Goal: Task Accomplishment & Management: Manage account settings

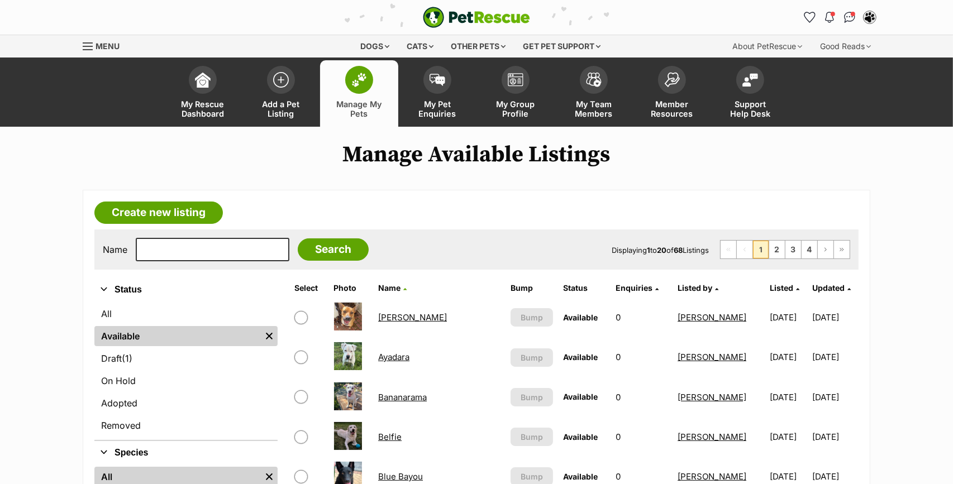
click at [770, 285] on span "Listed" at bounding box center [781, 287] width 23 height 9
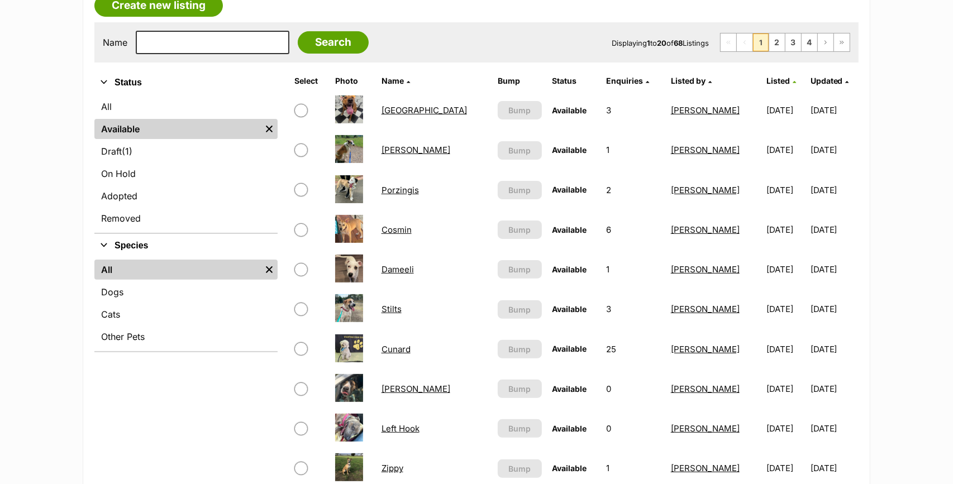
scroll to position [210, 0]
